Goal: Transaction & Acquisition: Purchase product/service

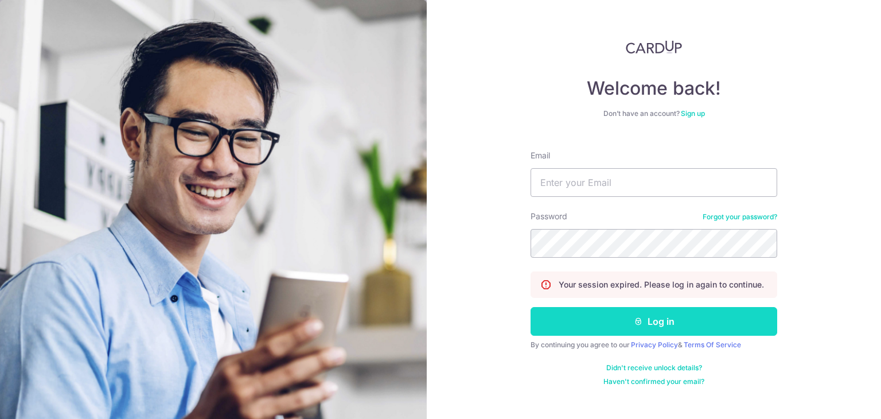
type input "[PERSON_NAME][EMAIL_ADDRESS][DOMAIN_NAME]"
click at [645, 315] on button "Log in" at bounding box center [654, 321] width 247 height 29
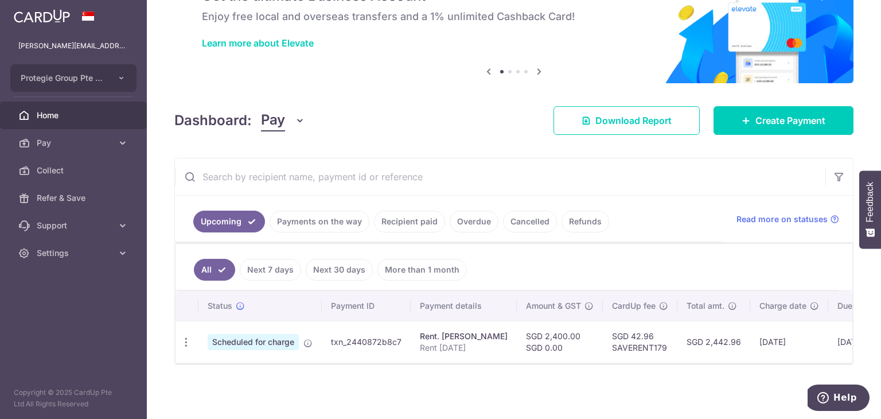
scroll to position [42, 0]
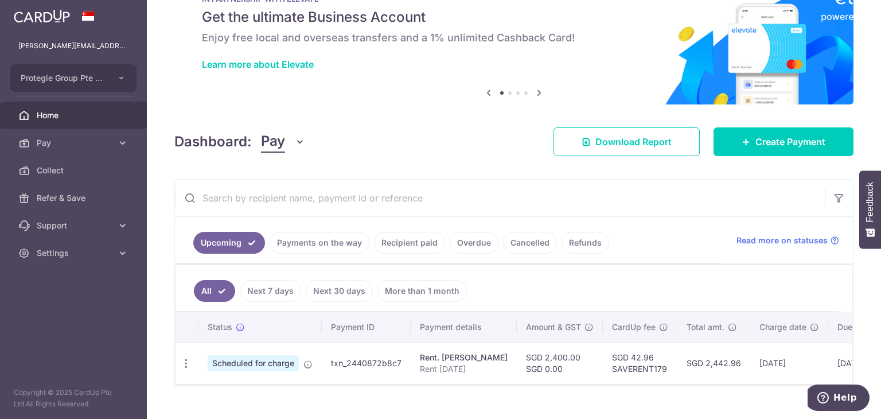
click at [381, 241] on link "Recipient paid" at bounding box center [409, 243] width 71 height 22
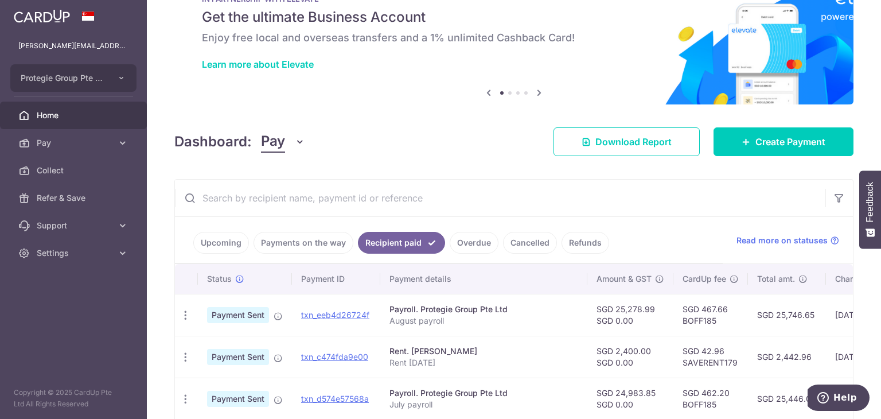
scroll to position [98, 0]
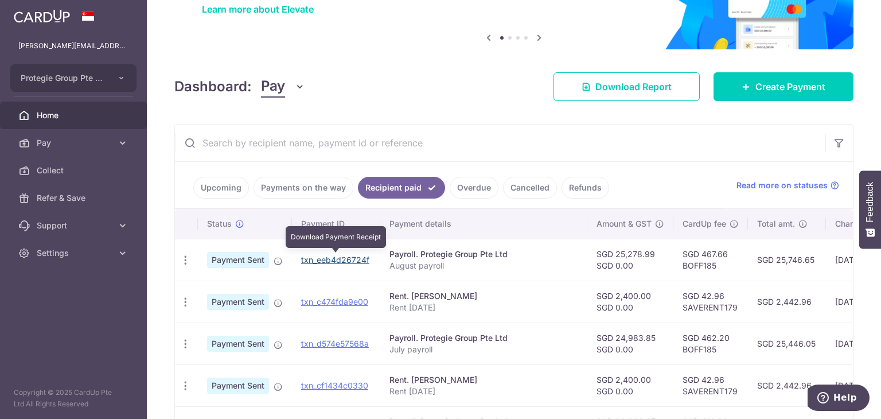
click at [340, 259] on link "txn_eeb4d26724f" at bounding box center [335, 260] width 68 height 10
drag, startPoint x: 719, startPoint y: 264, endPoint x: 684, endPoint y: 269, distance: 35.4
click at [684, 269] on td "SGD 467.66 BOFF185" at bounding box center [710, 260] width 75 height 42
copy td "BOFF185"
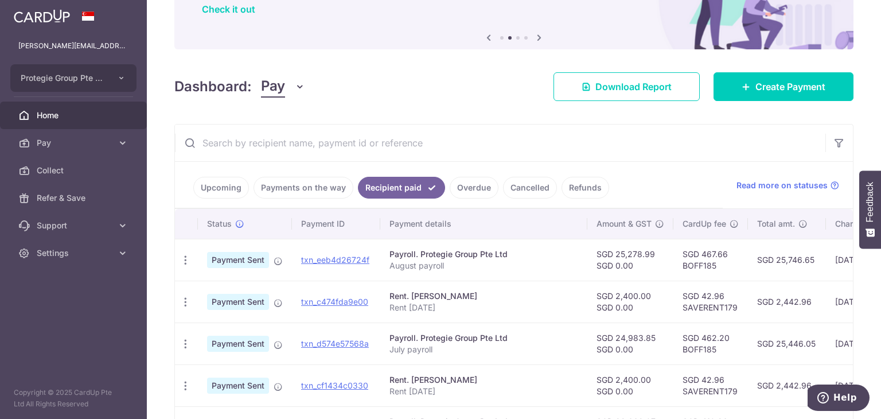
click at [213, 184] on link "Upcoming" at bounding box center [221, 188] width 56 height 22
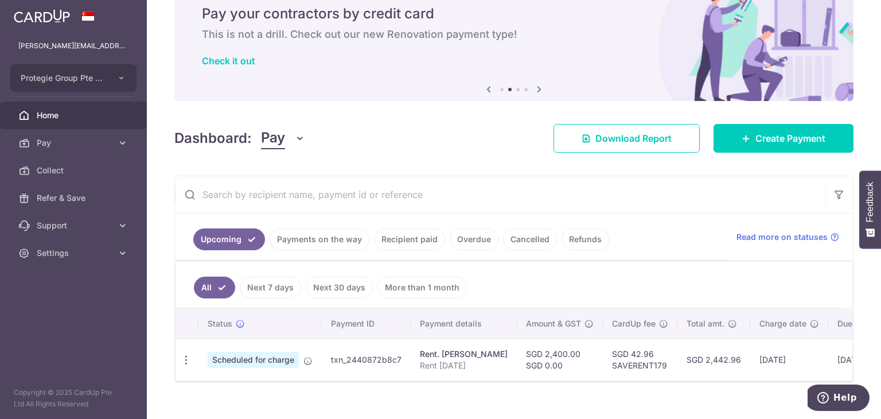
scroll to position [68, 0]
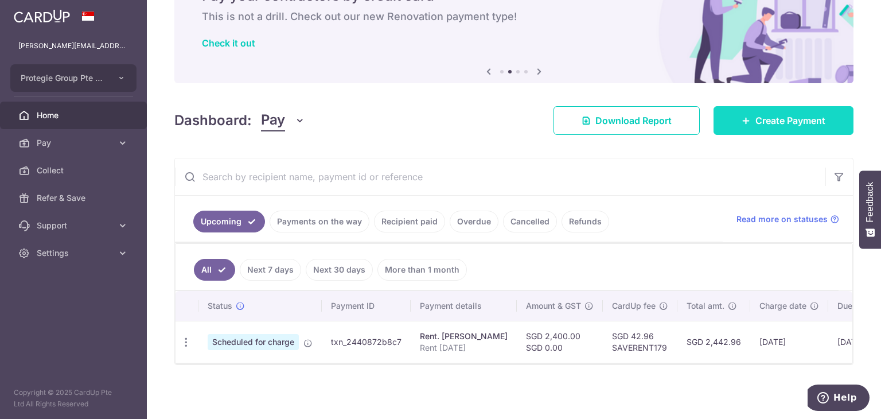
click at [757, 114] on span "Create Payment" at bounding box center [790, 121] width 70 height 14
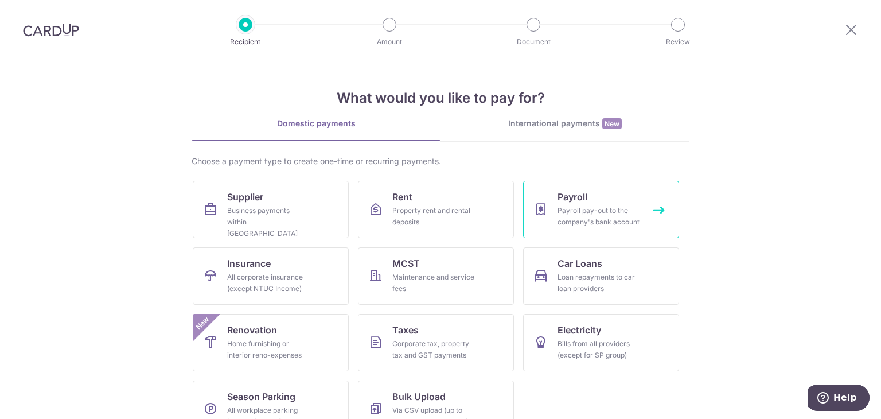
click at [580, 209] on div "Payroll pay-out to the company's bank account" at bounding box center [599, 216] width 83 height 23
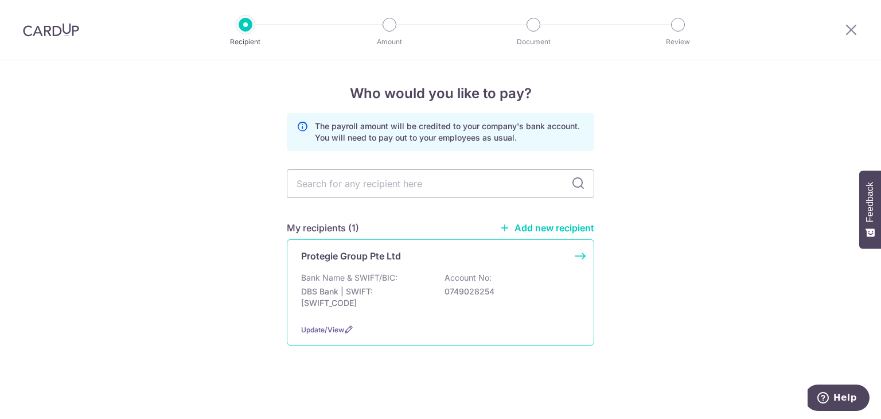
click at [419, 303] on p "DBS Bank | SWIFT: DBSSSGSGXXX" at bounding box center [365, 297] width 128 height 23
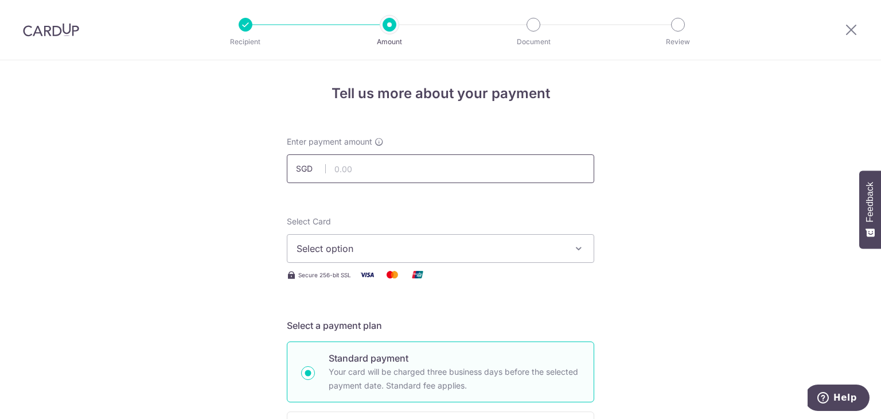
paste input "32,055.32"
click at [410, 169] on input "32,055.32" at bounding box center [440, 168] width 307 height 29
type input "32,055.32"
click at [441, 253] on span "Select option" at bounding box center [430, 248] width 267 height 14
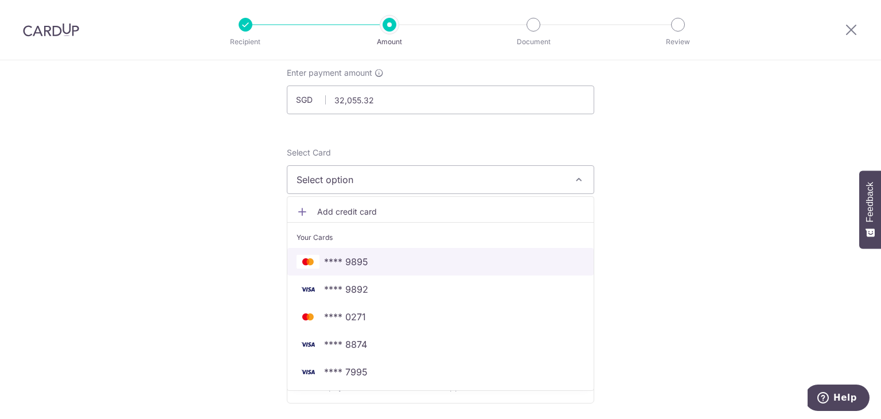
scroll to position [69, 0]
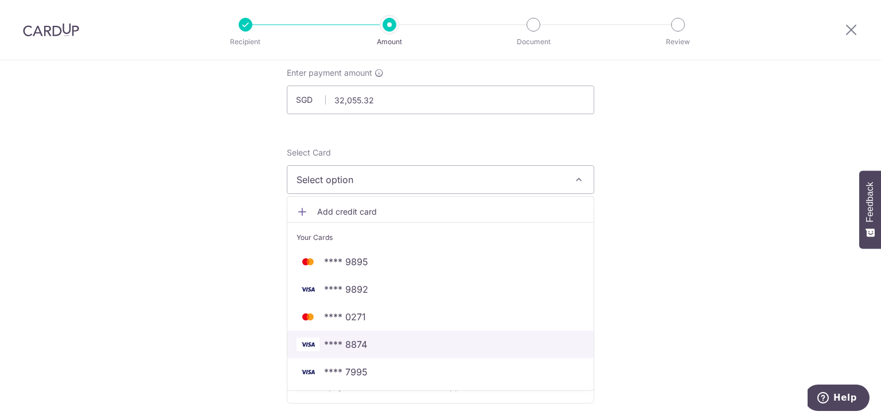
click at [432, 347] on span "**** 8874" at bounding box center [441, 344] width 288 height 14
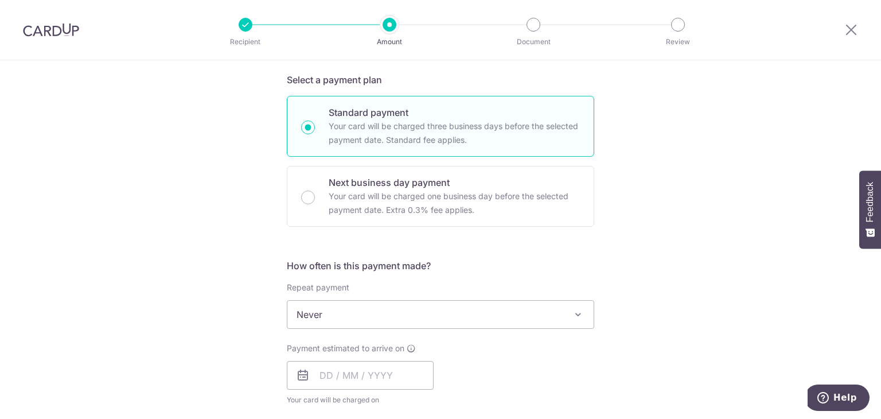
scroll to position [284, 0]
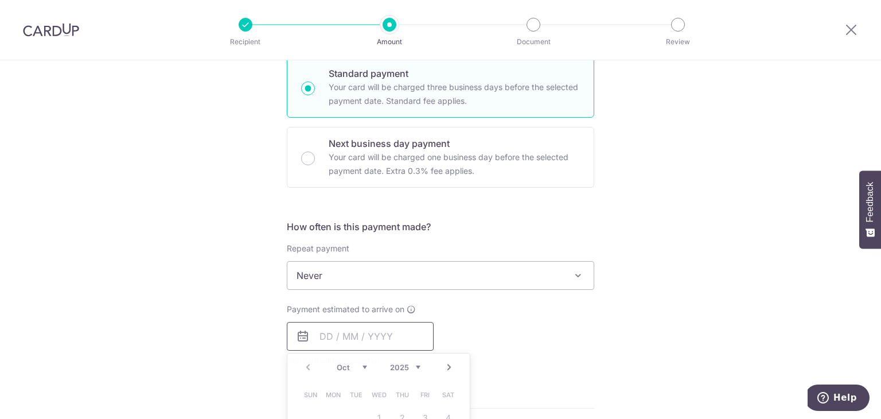
click at [387, 326] on input "text" at bounding box center [360, 336] width 147 height 29
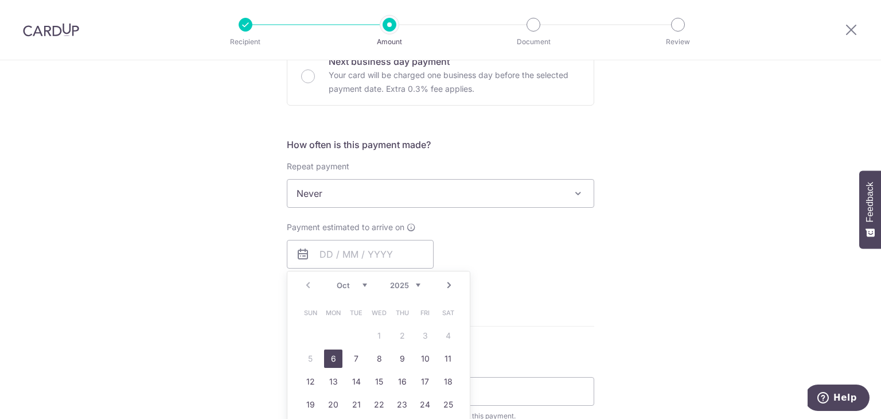
click at [334, 359] on link "6" at bounding box center [333, 358] width 18 height 18
type input "[DATE]"
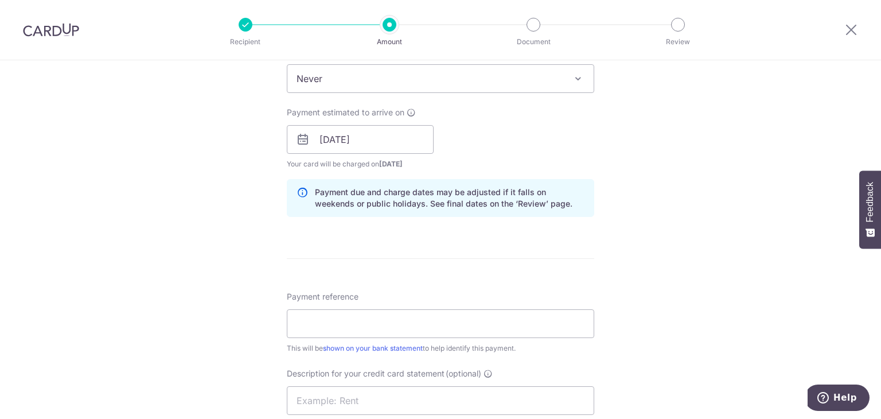
scroll to position [529, 0]
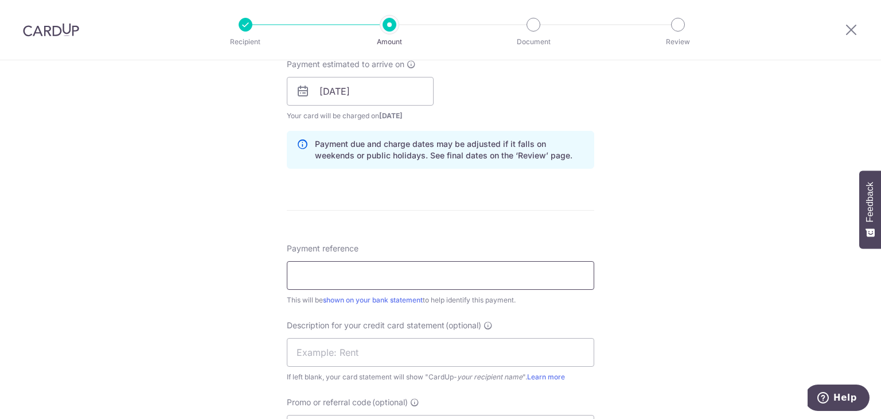
click at [414, 286] on input "Payment reference" at bounding box center [440, 275] width 307 height 29
click at [311, 272] on input "July payroll" at bounding box center [440, 275] width 307 height 29
type input "p"
type input "P"
click at [391, 231] on form "Enter payment amount SGD 32,055.32 32055.32 Select Card **** 8874 Add credit ca…" at bounding box center [440, 117] width 307 height 1020
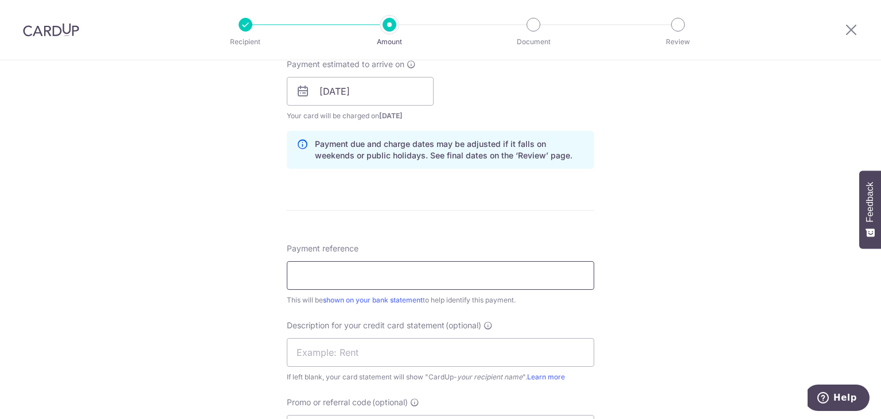
click at [358, 270] on input "Payment reference" at bounding box center [440, 275] width 307 height 29
click at [314, 274] on input "June Payroll" at bounding box center [440, 275] width 307 height 29
drag, startPoint x: 396, startPoint y: 277, endPoint x: 248, endPoint y: 275, distance: 148.6
click at [248, 275] on div "Tell us more about your payment Enter payment amount SGD 32,055.32 32055.32 Sel…" at bounding box center [440, 106] width 881 height 1150
type input "September Payroll"
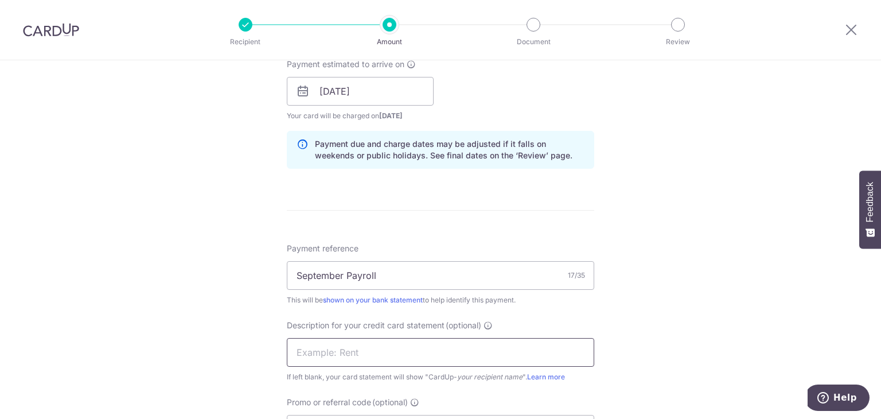
click at [299, 356] on input "text" at bounding box center [440, 352] width 307 height 29
paste input "September Payro"
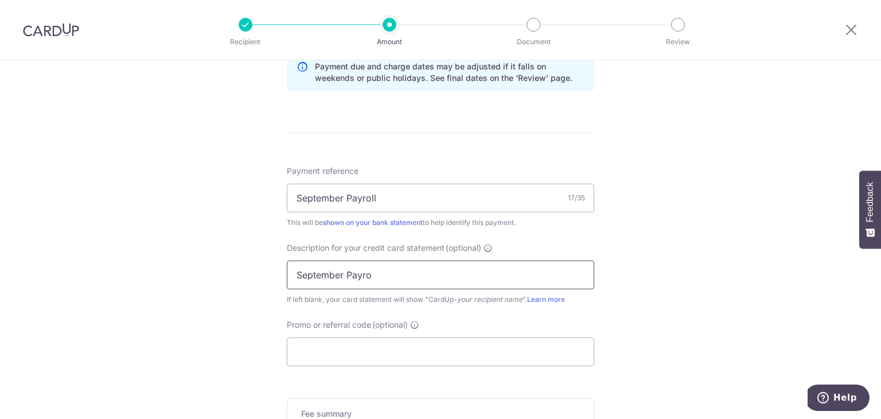
scroll to position [608, 0]
click at [342, 271] on input "September Payro" at bounding box center [440, 273] width 307 height 29
type input "Sep Payroll"
click at [228, 287] on div "Tell us more about your payment Enter payment amount SGD 32,055.32 32055.32 Sel…" at bounding box center [440, 27] width 881 height 1150
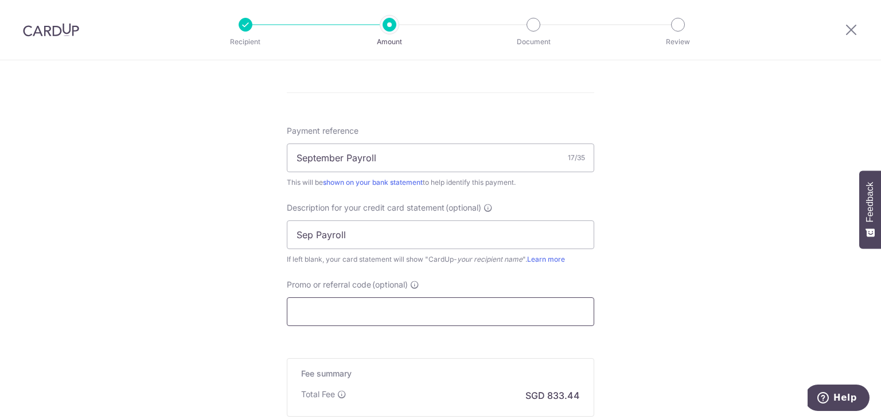
paste input "BOFF185"
click at [373, 310] on input "BOFF185" at bounding box center [440, 311] width 307 height 29
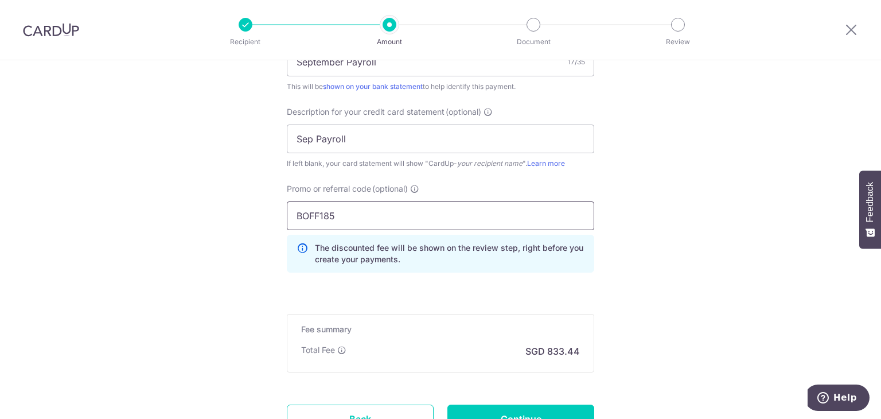
scroll to position [769, 0]
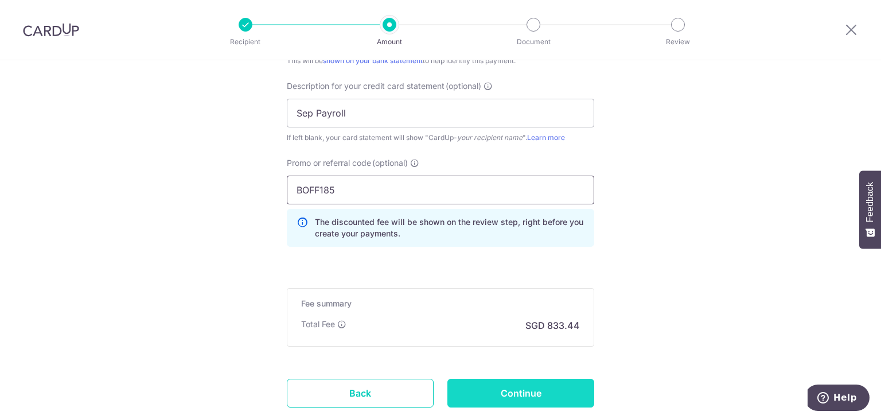
type input "BOFF185"
click at [531, 396] on input "Continue" at bounding box center [520, 393] width 147 height 29
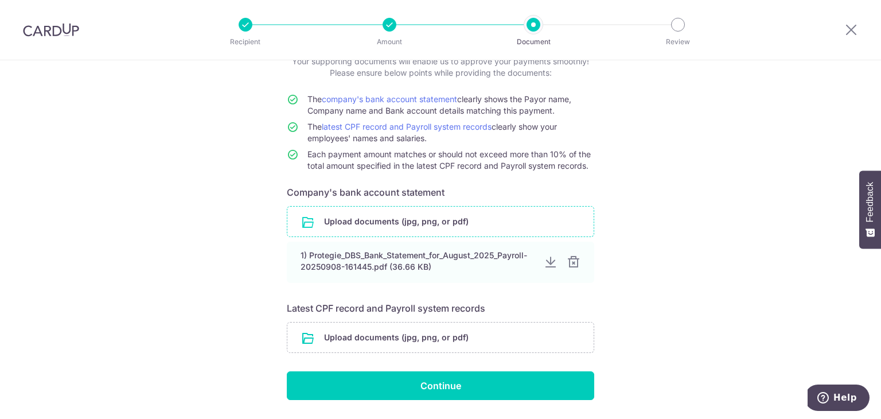
scroll to position [80, 0]
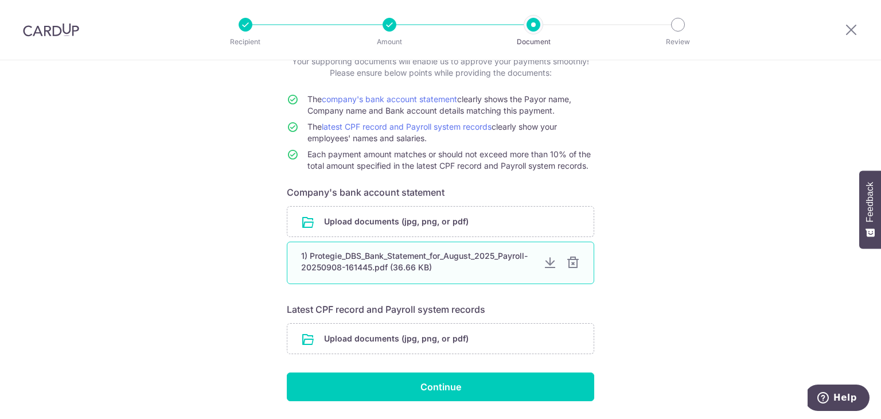
click at [569, 260] on div at bounding box center [573, 263] width 14 height 14
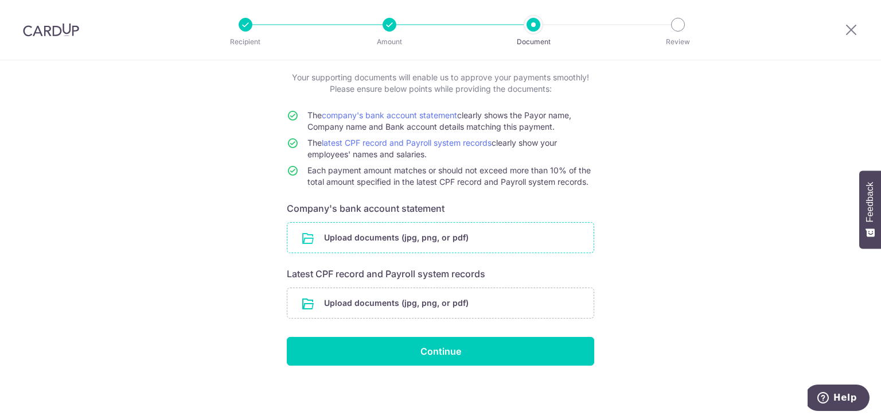
click at [492, 239] on input "file" at bounding box center [440, 238] width 306 height 30
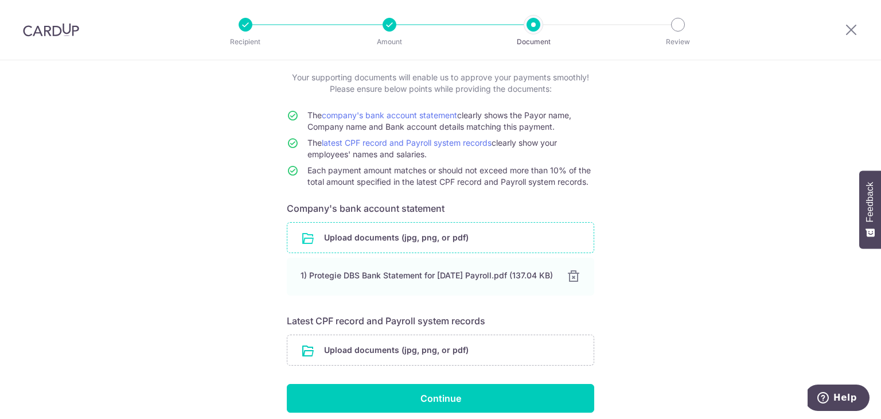
scroll to position [117, 0]
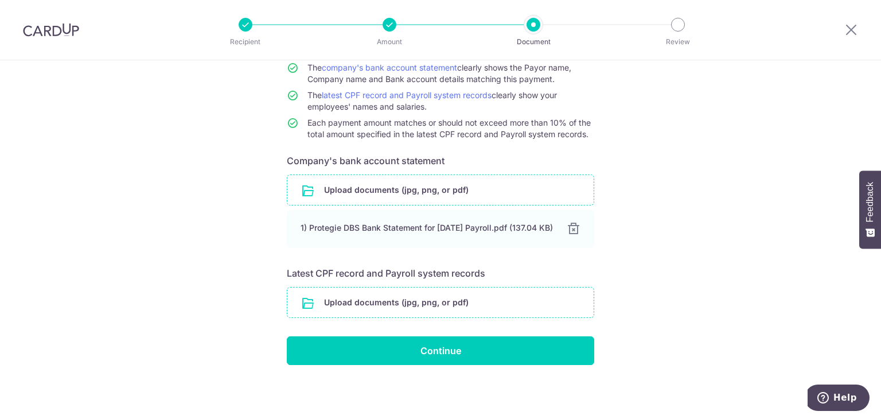
click at [381, 299] on input "file" at bounding box center [440, 302] width 306 height 30
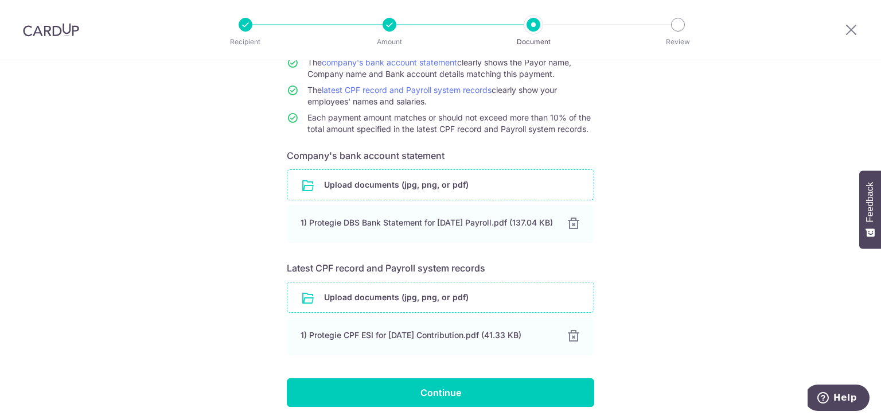
click at [442, 302] on input "file" at bounding box center [440, 297] width 306 height 30
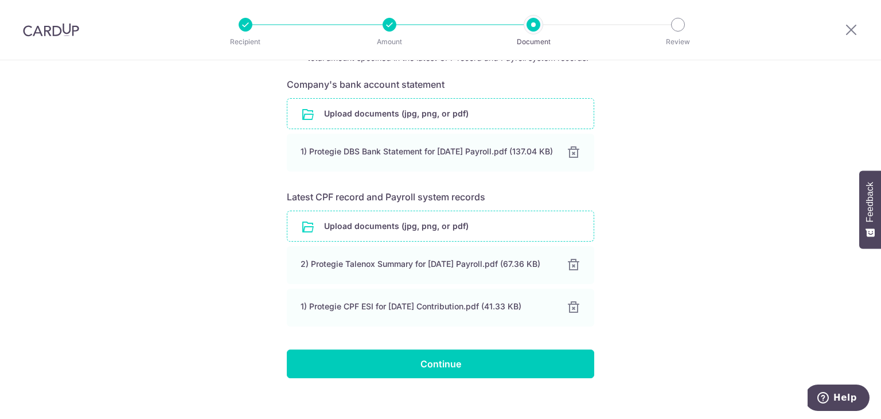
scroll to position [190, 0]
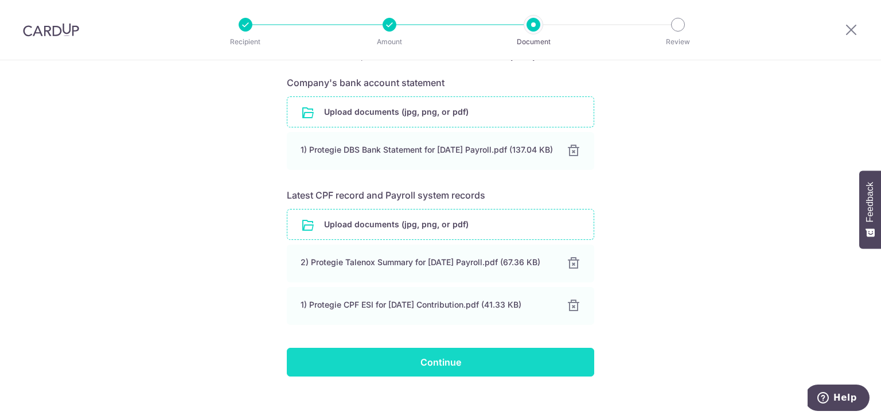
click at [398, 373] on input "Continue" at bounding box center [440, 362] width 307 height 29
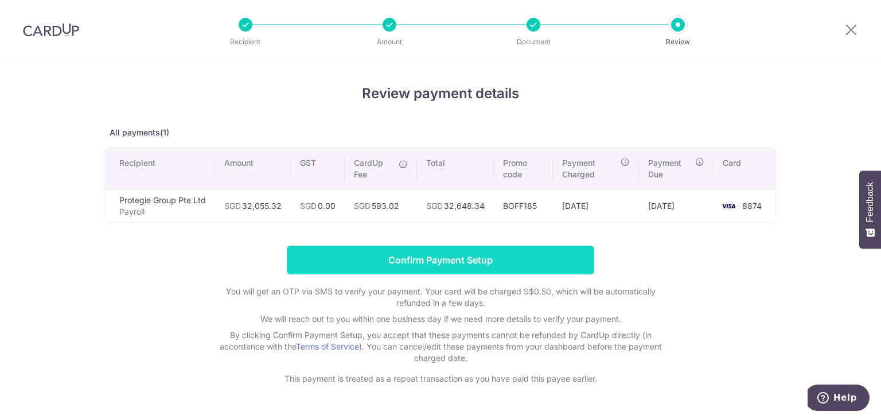
click at [487, 263] on input "Confirm Payment Setup" at bounding box center [440, 259] width 307 height 29
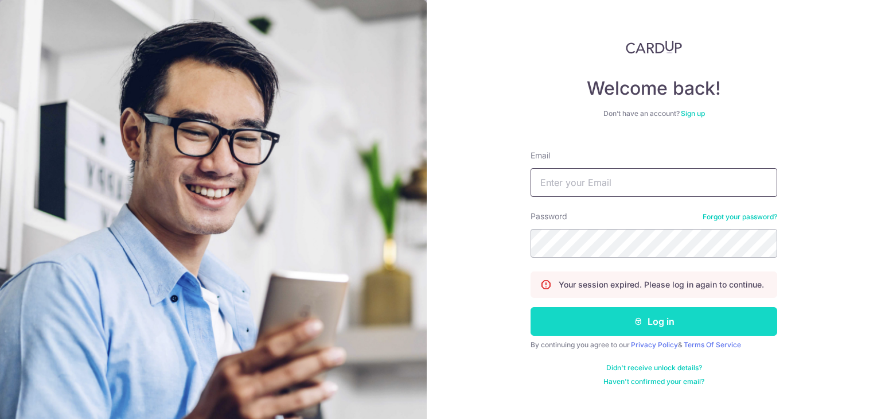
type input "[PERSON_NAME][EMAIL_ADDRESS][DOMAIN_NAME]"
click at [582, 320] on button "Log in" at bounding box center [654, 321] width 247 height 29
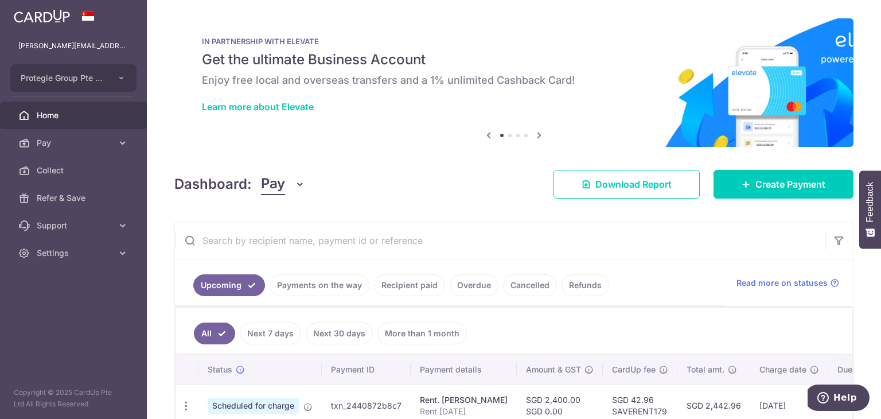
scroll to position [68, 0]
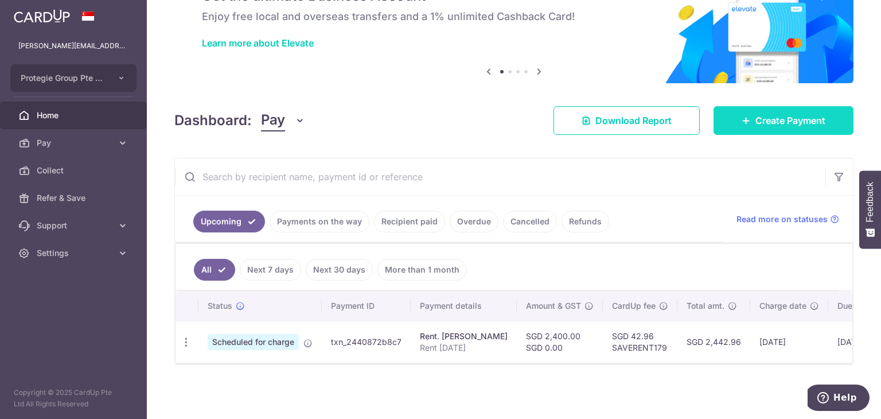
click at [769, 106] on link "Create Payment" at bounding box center [784, 120] width 140 height 29
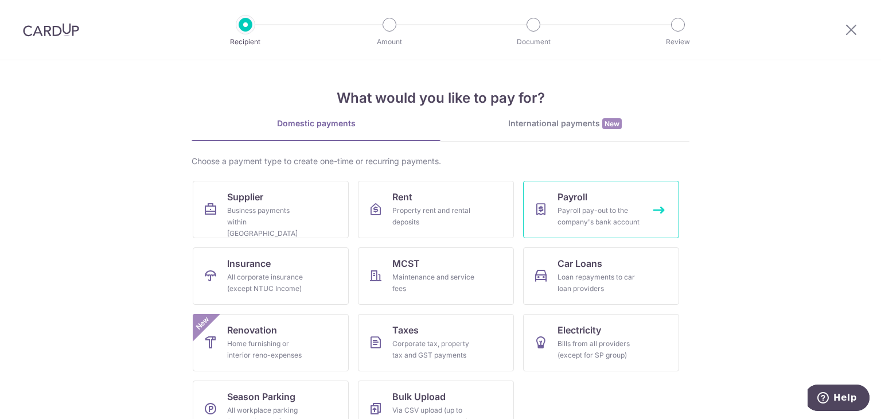
click at [603, 219] on div "Payroll pay-out to the company's bank account" at bounding box center [599, 216] width 83 height 23
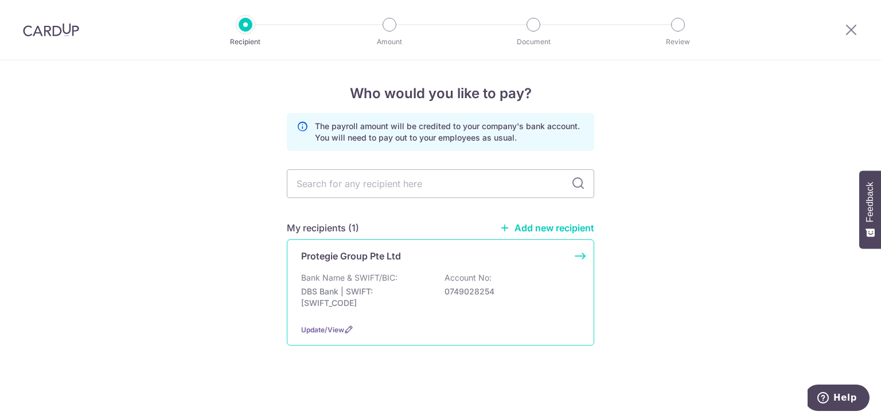
click at [372, 274] on p "Bank Name & SWIFT/BIC:" at bounding box center [349, 277] width 96 height 11
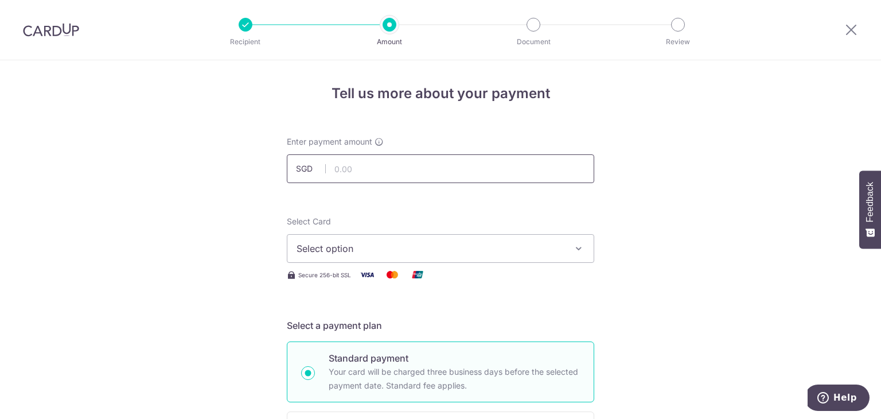
click at [389, 169] on input "text" at bounding box center [440, 168] width 307 height 29
paste input "32,055.32"
type input "32,055.32"
click at [418, 247] on span "Select option" at bounding box center [430, 248] width 267 height 14
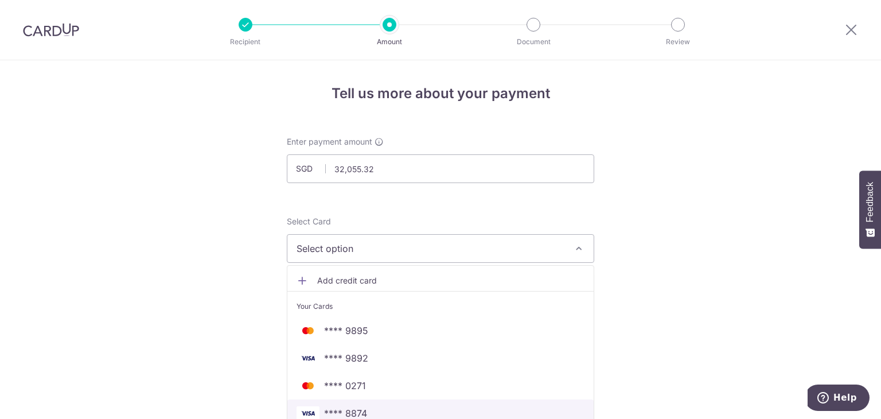
click at [390, 406] on span "**** 8874" at bounding box center [441, 413] width 288 height 14
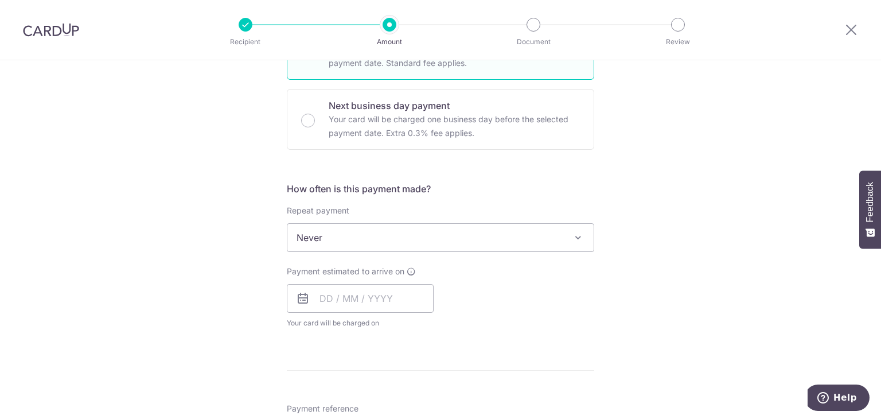
scroll to position [323, 0]
click at [368, 299] on input "text" at bounding box center [360, 297] width 147 height 29
click at [331, 404] on link "6" at bounding box center [333, 401] width 18 height 18
type input "[DATE]"
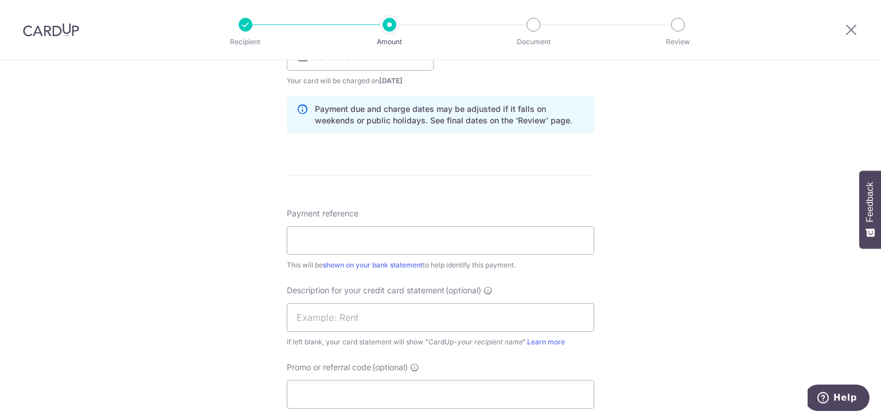
scroll to position [566, 0]
click at [397, 228] on input "Payment reference" at bounding box center [440, 238] width 307 height 29
click at [360, 232] on input "Payment reference" at bounding box center [440, 238] width 307 height 29
type input "September Payroll"
click at [343, 318] on input "text" at bounding box center [440, 315] width 307 height 29
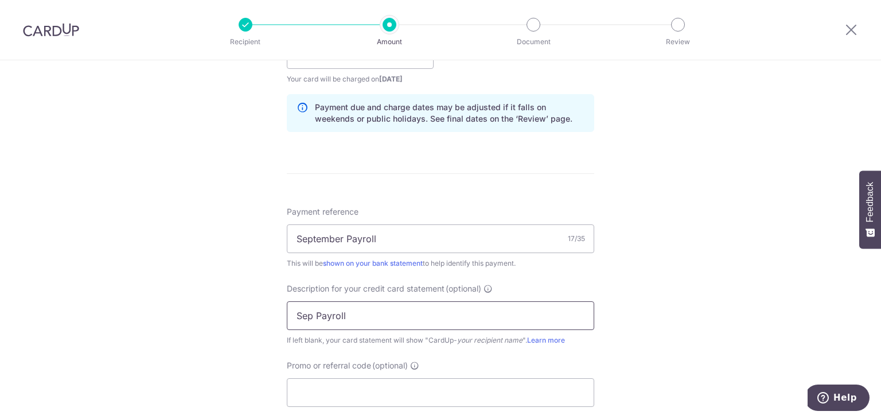
type input "Sep Payroll"
click at [248, 286] on div "Tell us more about your payment Enter payment amount SGD 32,055.32 32055.32 Sel…" at bounding box center [440, 69] width 881 height 1150
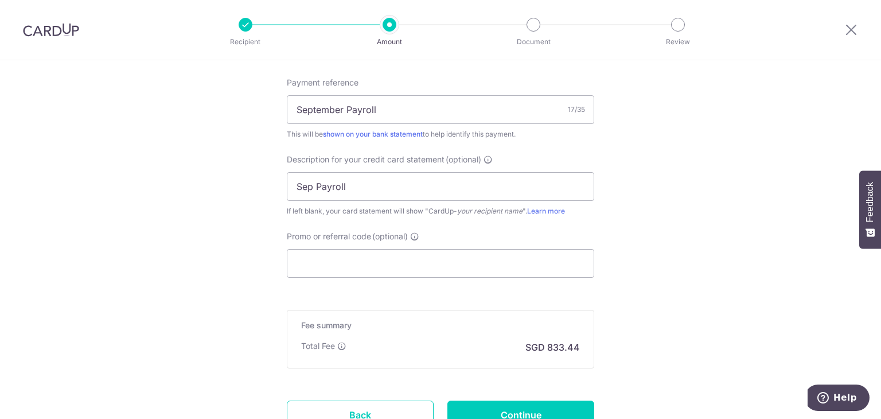
scroll to position [696, 0]
click at [317, 256] on input "Promo or referral code (optional)" at bounding box center [440, 262] width 307 height 29
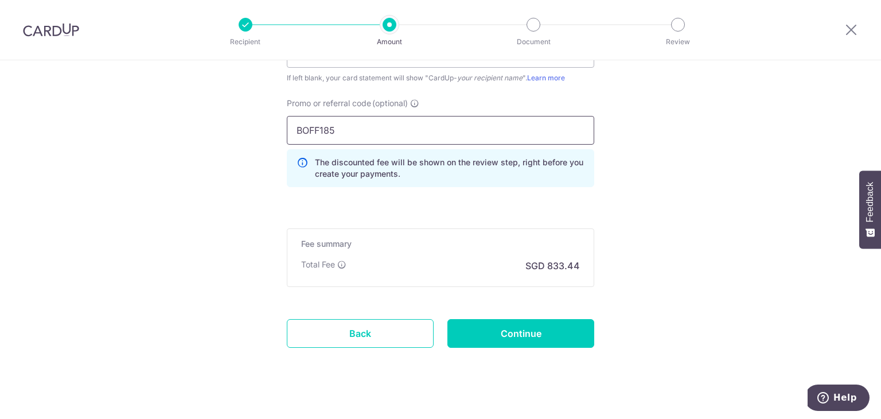
scroll to position [841, 0]
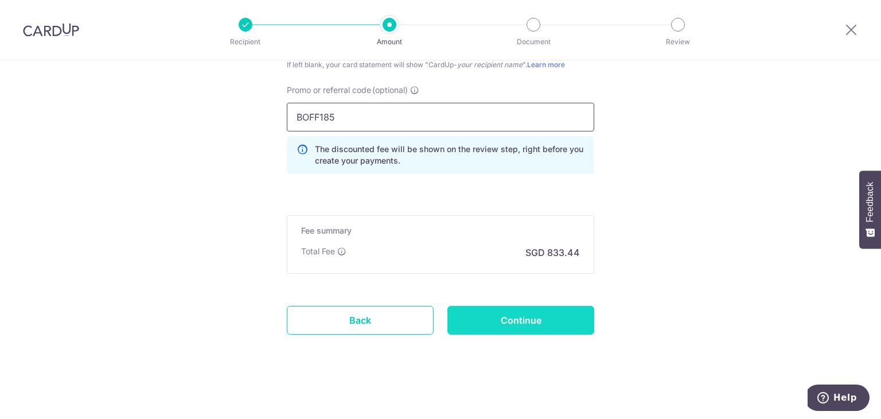
type input "BOFF185"
click at [487, 317] on input "Continue" at bounding box center [520, 320] width 147 height 29
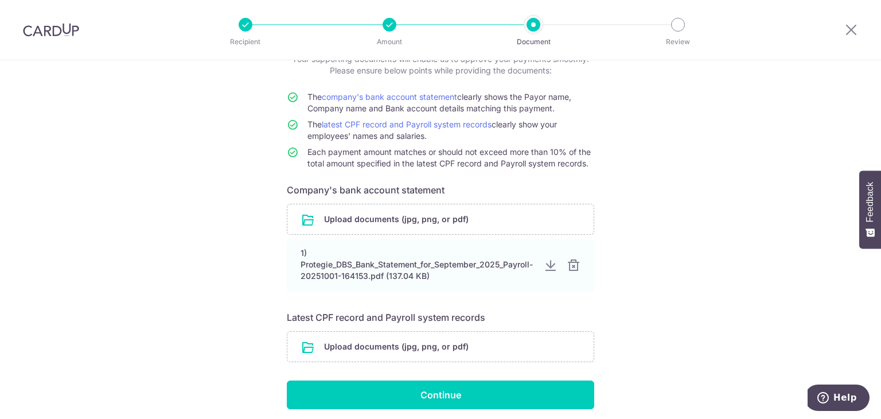
scroll to position [105, 0]
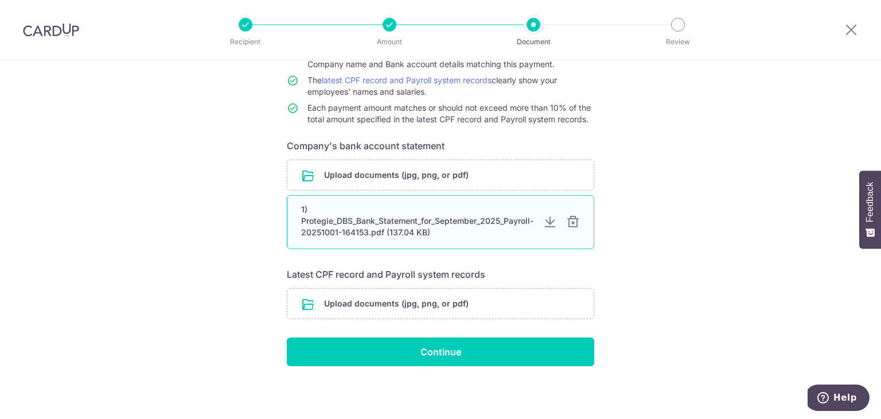
click at [574, 219] on div at bounding box center [573, 222] width 14 height 14
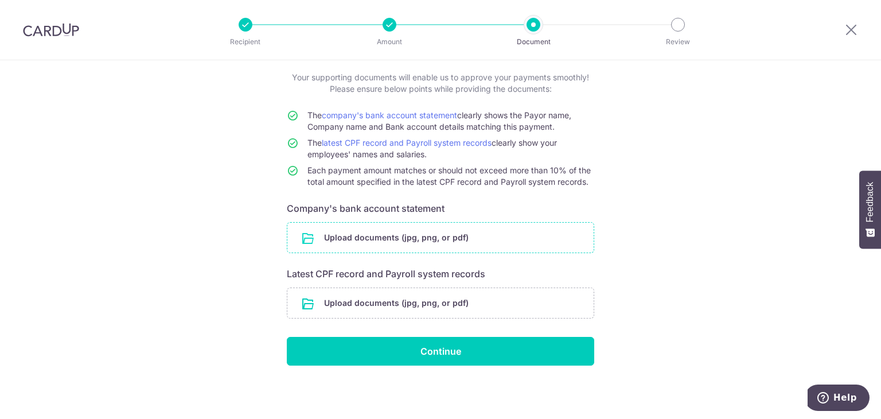
click at [498, 236] on input "file" at bounding box center [440, 238] width 306 height 30
click at [468, 236] on input "file" at bounding box center [440, 238] width 306 height 30
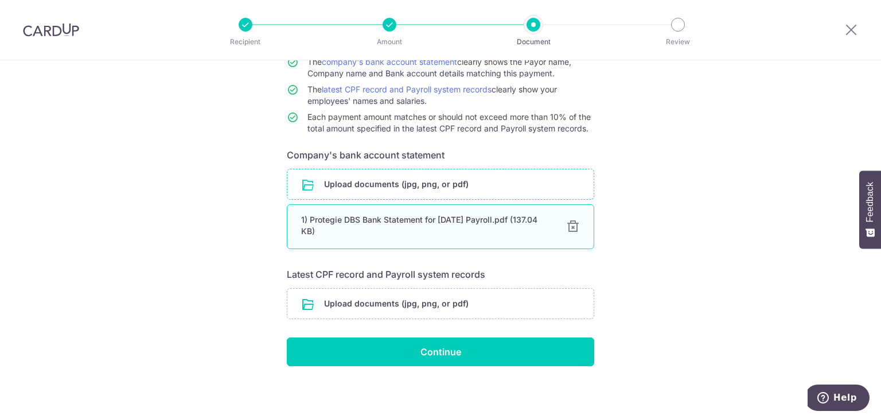
scroll to position [117, 0]
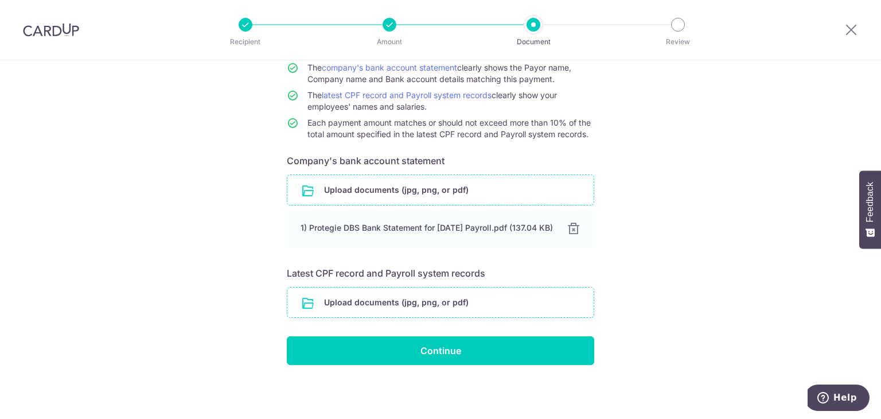
click at [447, 299] on input "file" at bounding box center [440, 302] width 306 height 30
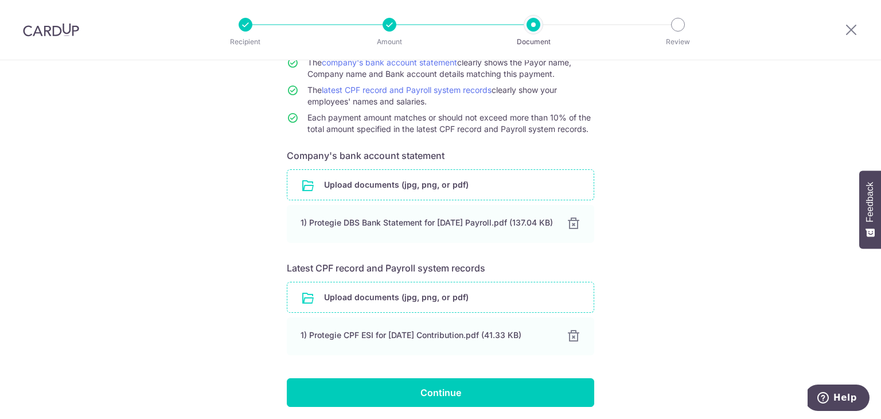
click at [412, 299] on input "file" at bounding box center [440, 297] width 306 height 30
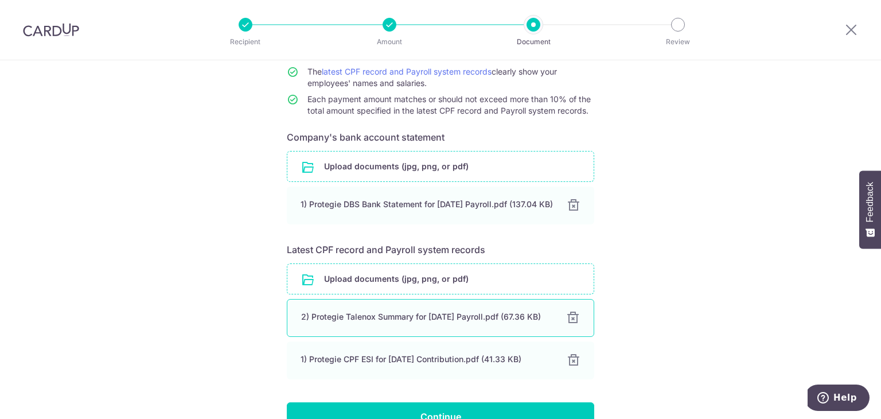
scroll to position [218, 0]
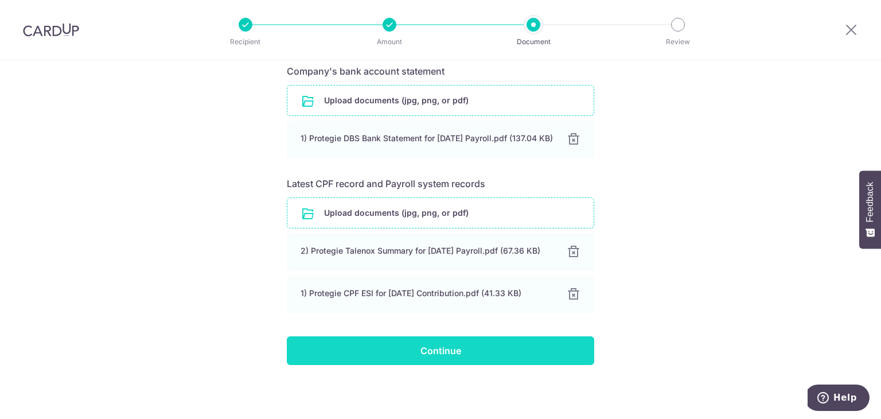
click at [434, 340] on input "Continue" at bounding box center [440, 350] width 307 height 29
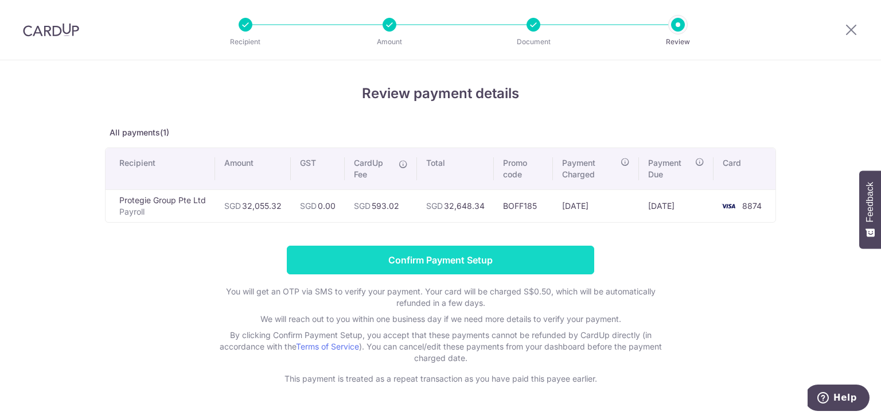
click at [349, 254] on input "Confirm Payment Setup" at bounding box center [440, 259] width 307 height 29
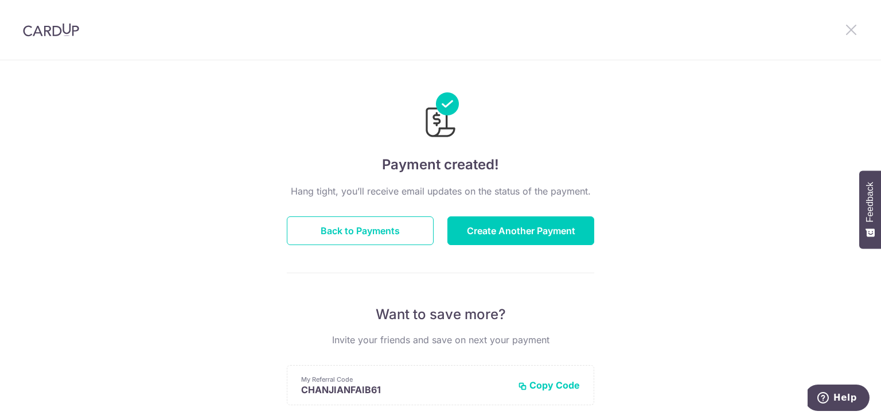
click at [847, 28] on icon at bounding box center [851, 29] width 14 height 14
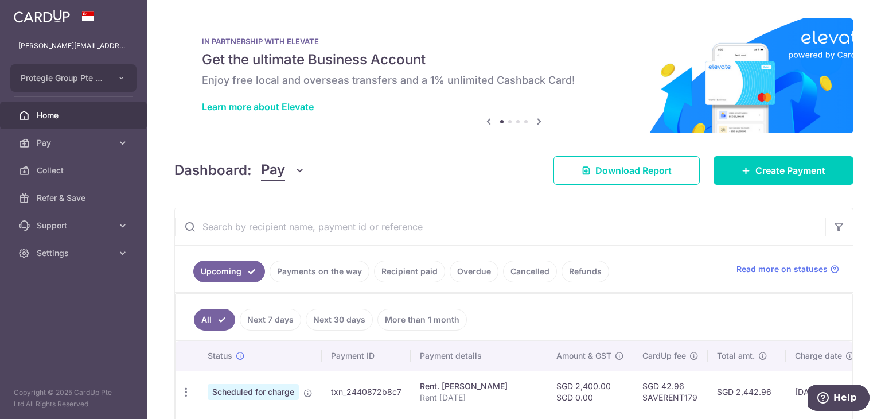
scroll to position [96, 0]
